Goal: Find contact information: Find contact information

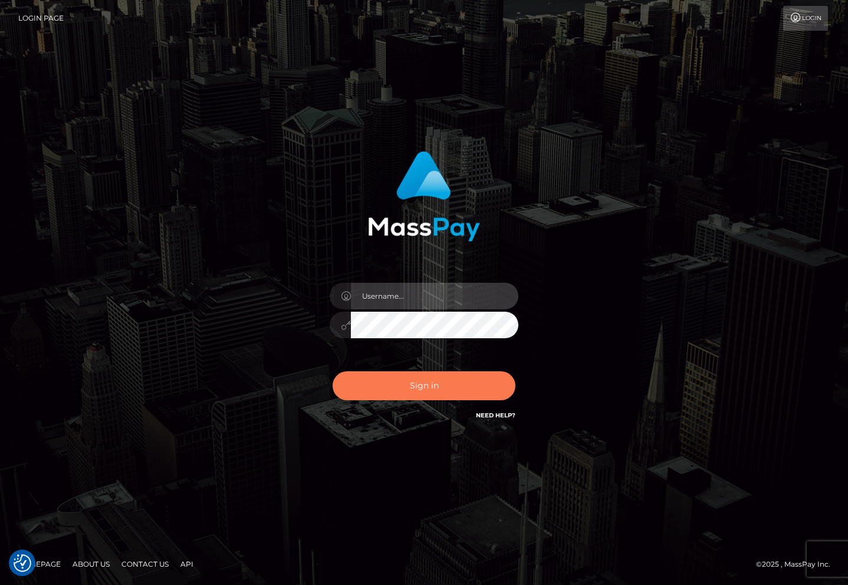
type input "[EMAIL_ADDRESS][DOMAIN_NAME]"
click at [448, 385] on button "Sign in" at bounding box center [424, 385] width 183 height 29
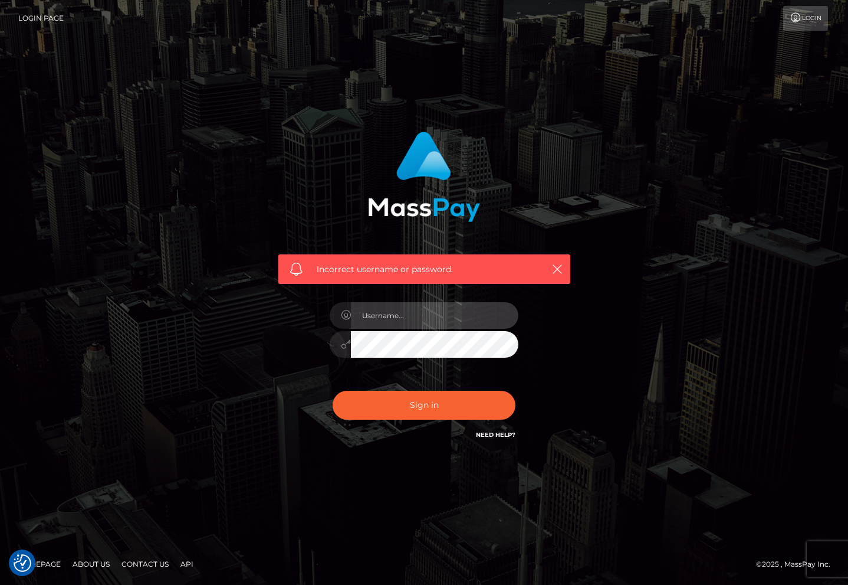
type input "[EMAIL_ADDRESS][DOMAIN_NAME]"
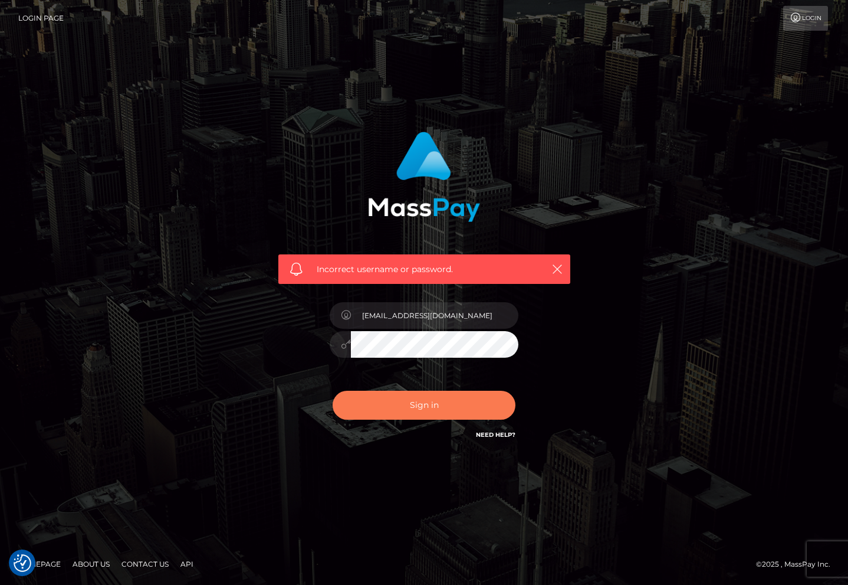
click at [446, 409] on button "Sign in" at bounding box center [424, 404] width 183 height 29
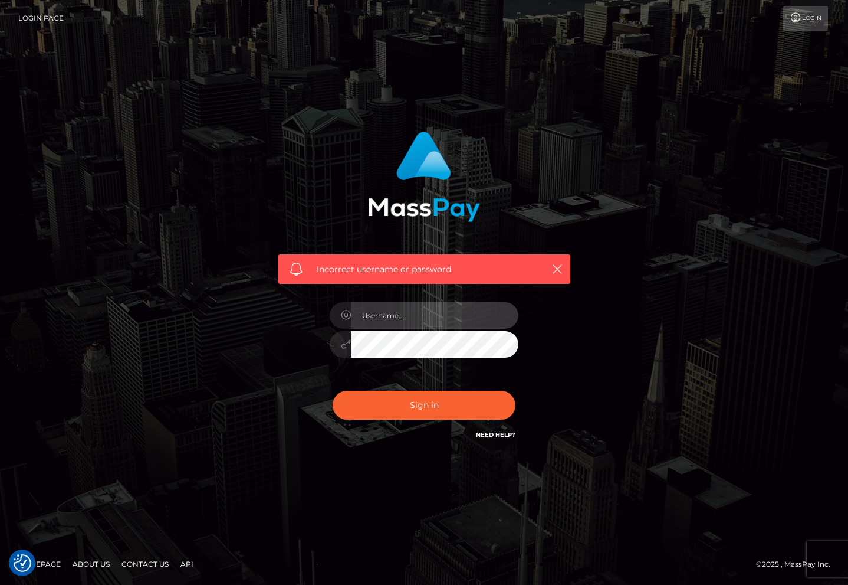
type input "[EMAIL_ADDRESS][DOMAIN_NAME]"
click at [588, 314] on div "Incorrect username or password. ainisuccubus@gmail.com" at bounding box center [424, 292] width 672 height 339
drag, startPoint x: 506, startPoint y: 435, endPoint x: 518, endPoint y: 432, distance: 12.7
click at [506, 435] on link "Need Help?" at bounding box center [496, 435] width 40 height 8
click at [498, 431] on link "Need Help?" at bounding box center [496, 435] width 40 height 8
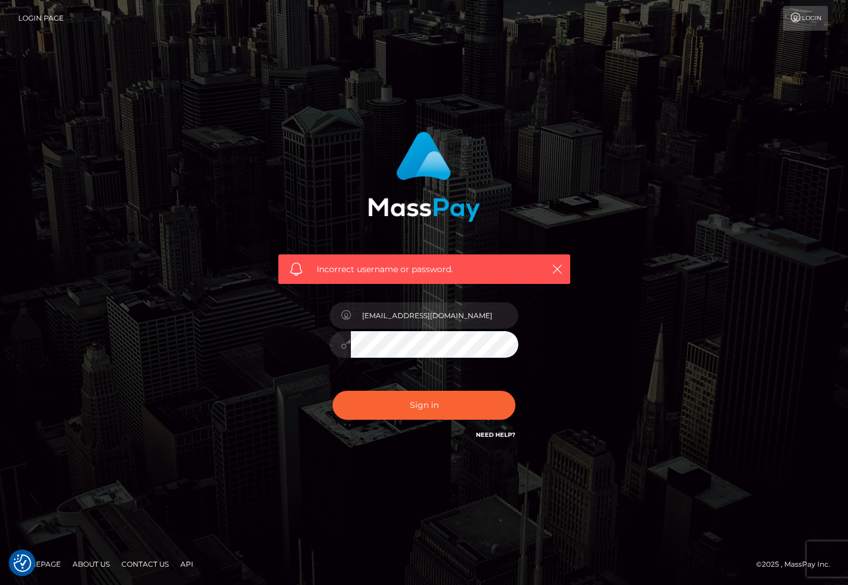
click at [498, 431] on link "Need Help?" at bounding box center [496, 435] width 40 height 8
click at [802, 32] on nav "Login Page Login" at bounding box center [424, 18] width 848 height 37
click at [806, 20] on link "Login" at bounding box center [805, 18] width 45 height 25
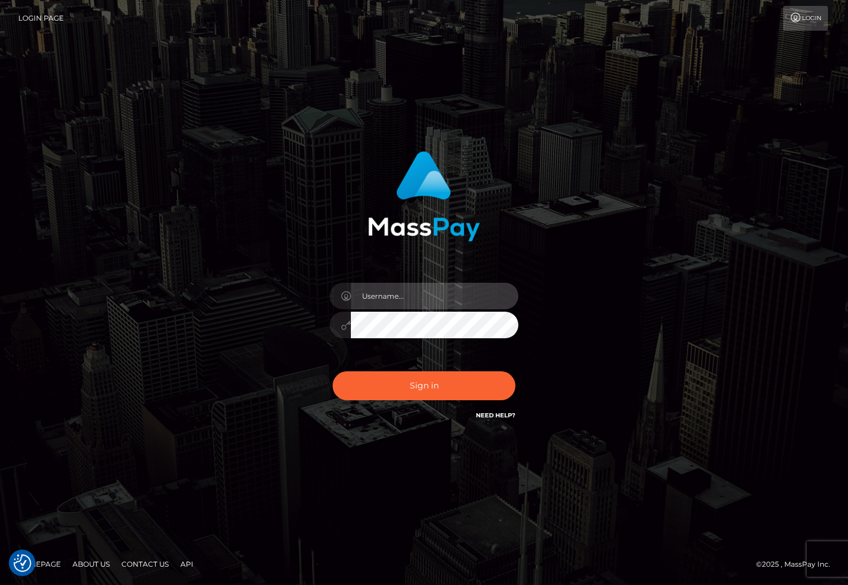
type input "[EMAIL_ADDRESS][DOMAIN_NAME]"
click at [261, 311] on div "[EMAIL_ADDRESS][DOMAIN_NAME] Sign in" at bounding box center [424, 292] width 327 height 300
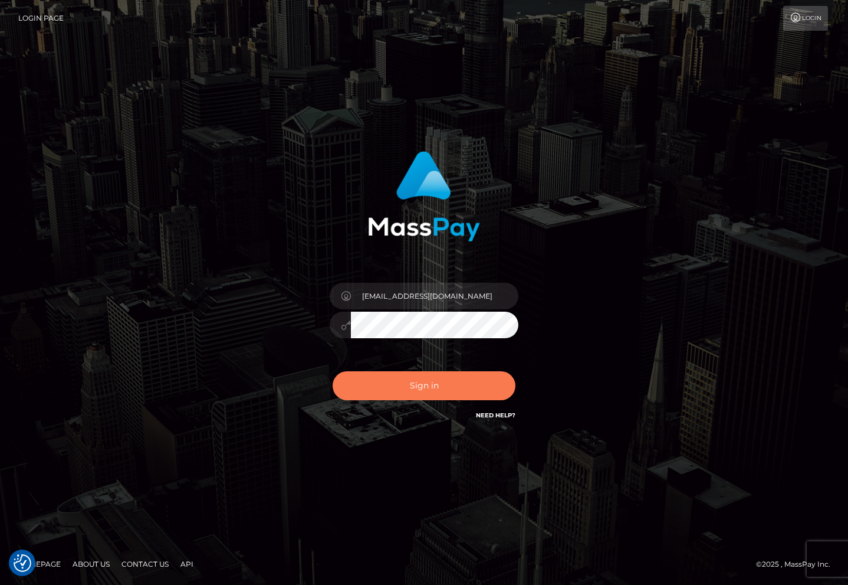
click at [374, 386] on button "Sign in" at bounding box center [424, 385] width 183 height 29
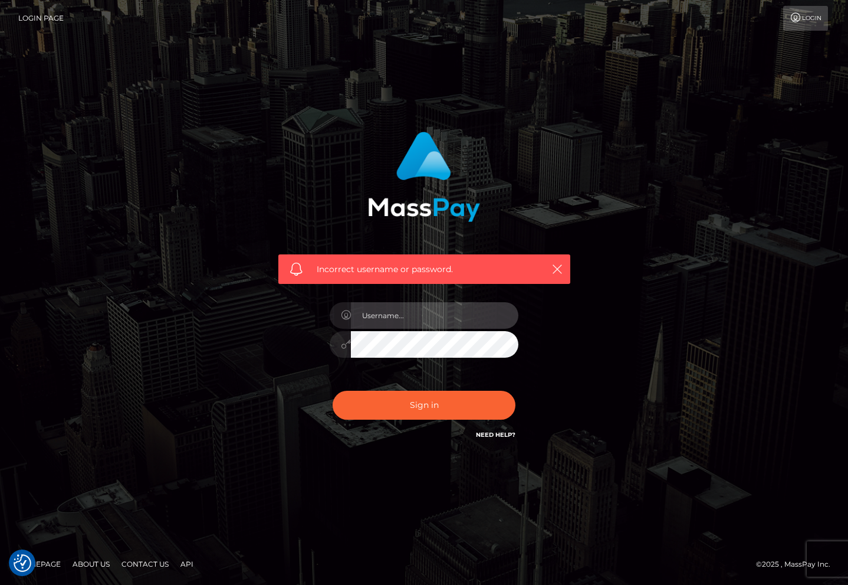
type input "[EMAIL_ADDRESS][DOMAIN_NAME]"
click at [417, 326] on input "[EMAIL_ADDRESS][DOMAIN_NAME]" at bounding box center [435, 315] width 168 height 27
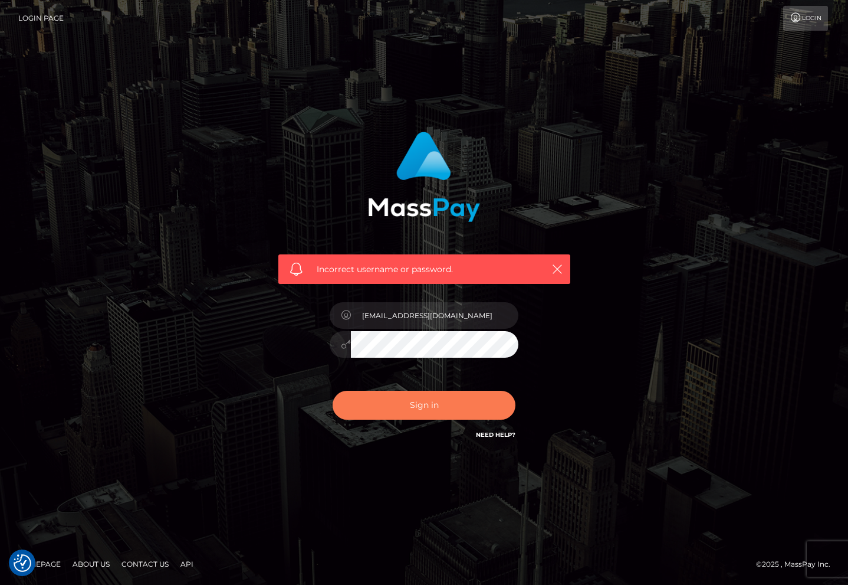
click at [365, 419] on button "Sign in" at bounding box center [424, 404] width 183 height 29
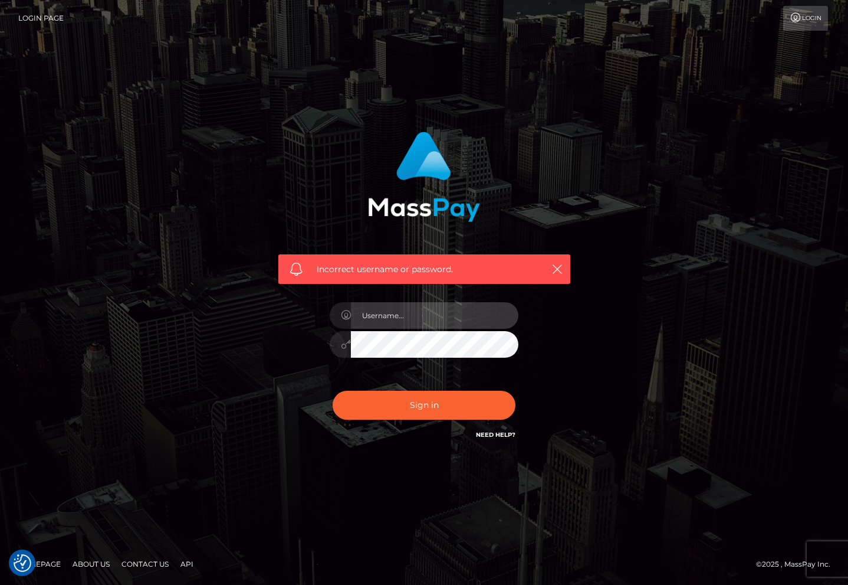
type input "[EMAIL_ADDRESS][DOMAIN_NAME]"
click at [147, 563] on link "Contact Us" at bounding box center [145, 563] width 57 height 18
click at [139, 559] on link "Contact Us" at bounding box center [145, 563] width 57 height 18
click at [146, 564] on link "Contact Us" at bounding box center [145, 563] width 57 height 18
click at [133, 569] on link "Contact Us" at bounding box center [145, 563] width 57 height 18
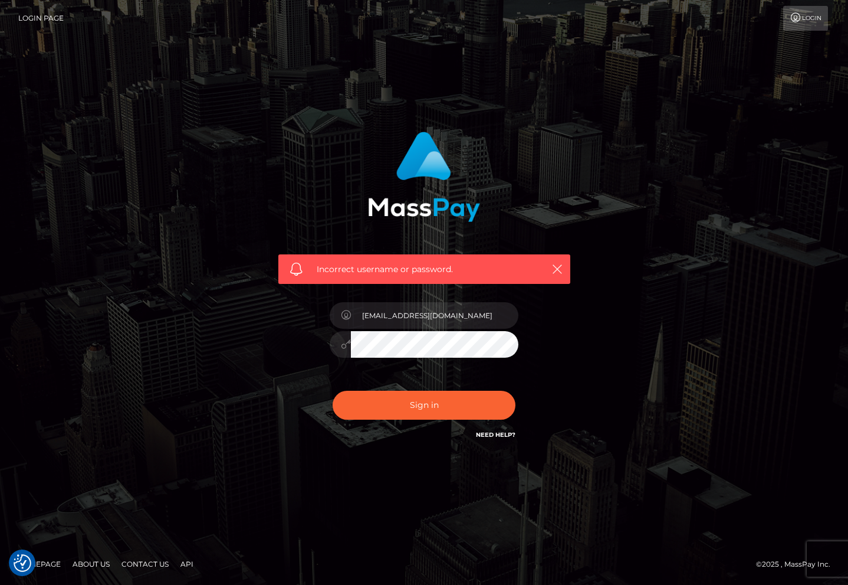
click at [133, 569] on link "Contact Us" at bounding box center [145, 563] width 57 height 18
